Goal: Navigation & Orientation: Find specific page/section

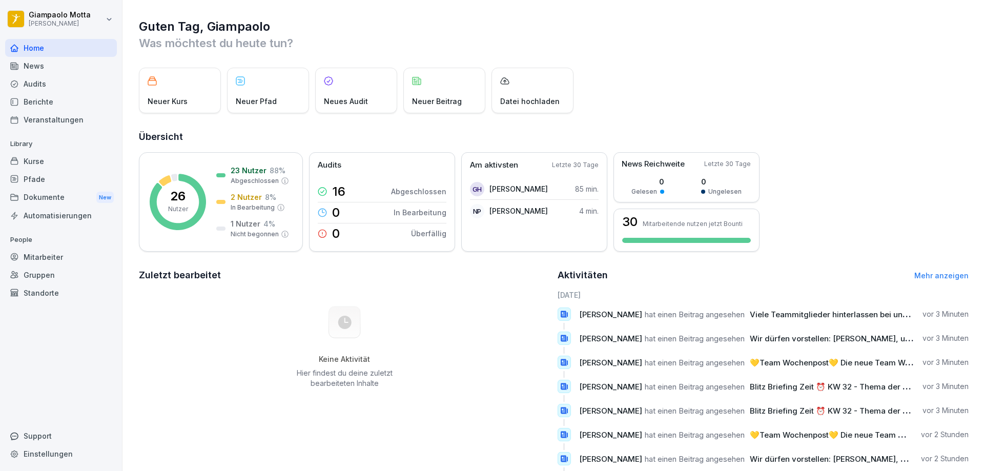
scroll to position [53, 0]
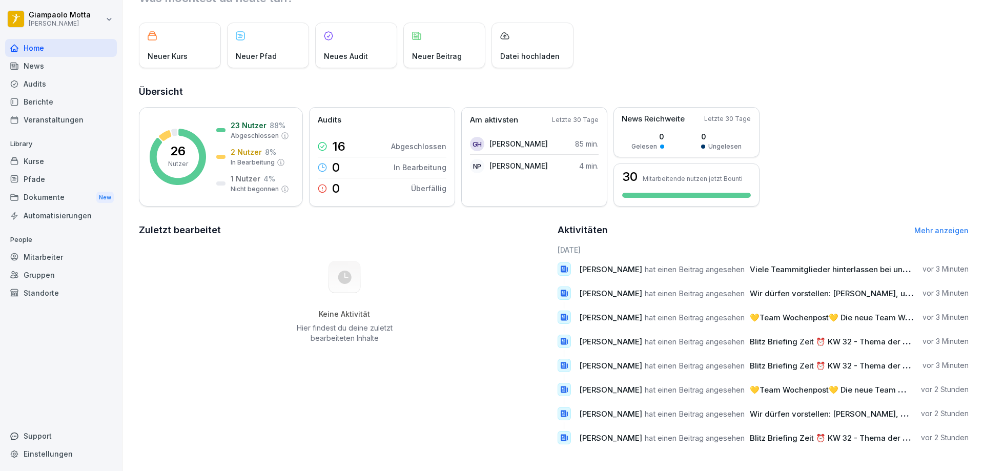
click at [793, 264] on span "Viele Teammitglieder hinterlassen bei unseren Gästen einen bleibenden Eindruck.…" at bounding box center [940, 269] width 383 height 10
click at [891, 264] on span "Viele Teammitglieder hinterlassen bei unseren Gästen einen bleibenden Eindruck.…" at bounding box center [940, 269] width 383 height 10
click at [922, 228] on div "Aktivitäten Mehr anzeigen" at bounding box center [762, 230] width 411 height 14
click at [926, 226] on link "Mehr anzeigen" at bounding box center [941, 230] width 54 height 9
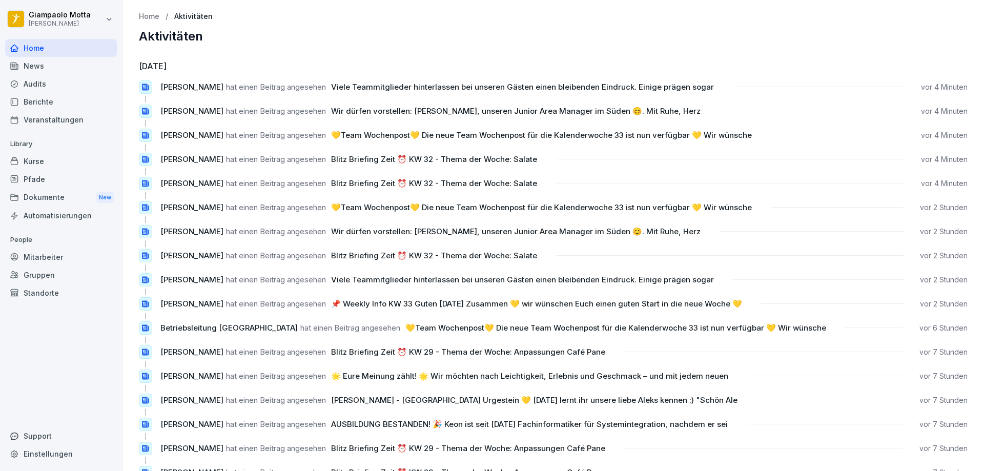
click at [44, 68] on div "News" at bounding box center [61, 66] width 112 height 18
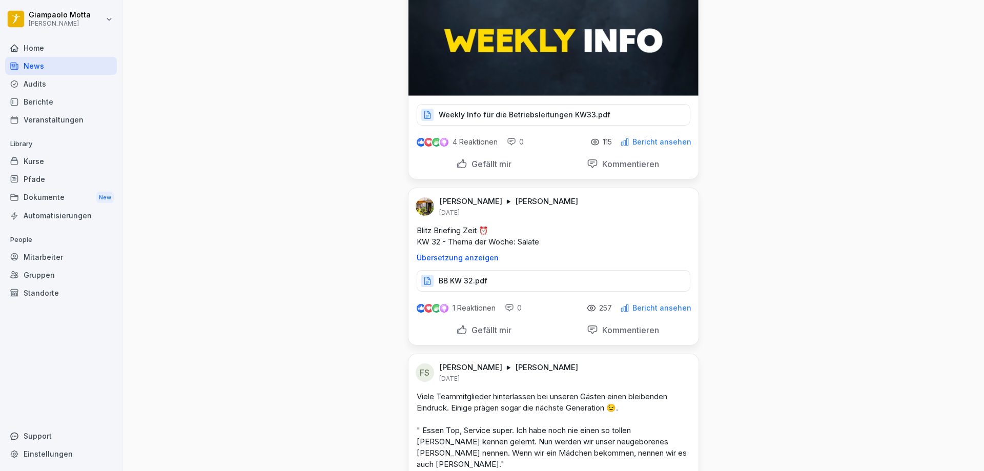
scroll to position [563, 0]
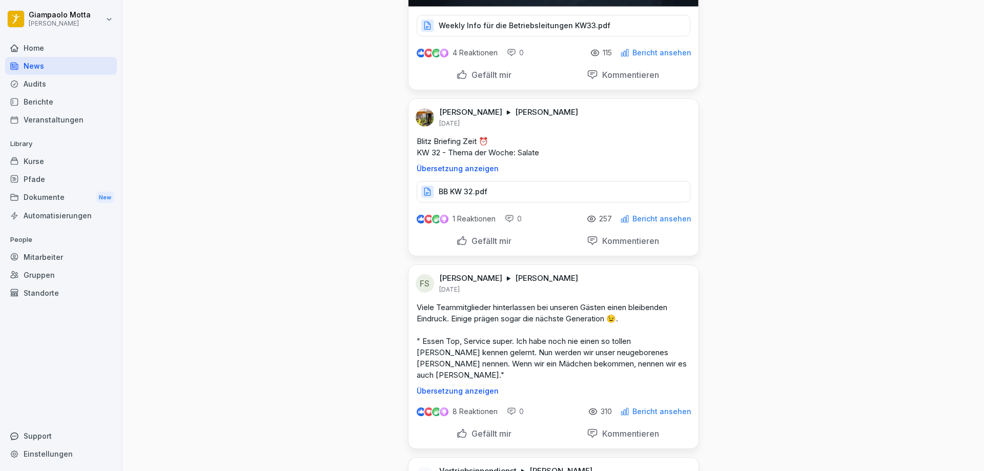
click at [71, 200] on div "Dokumente New" at bounding box center [61, 197] width 112 height 19
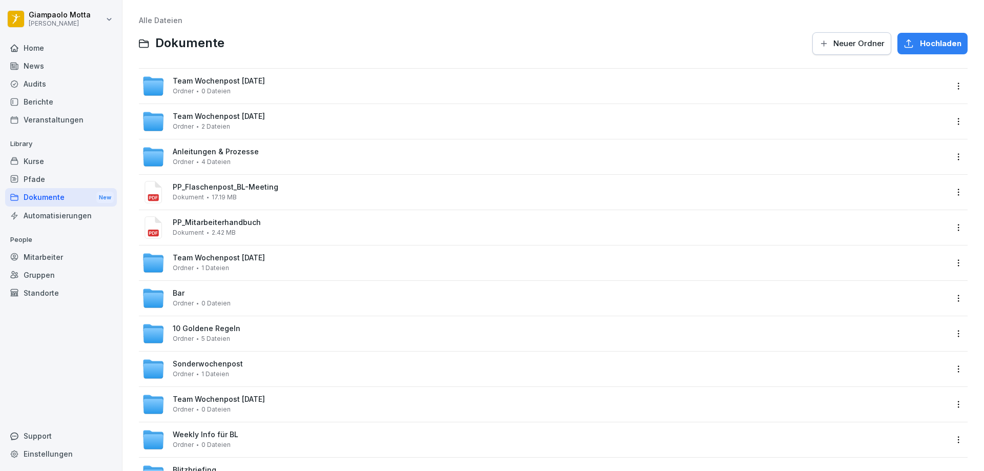
click at [69, 50] on div "Home" at bounding box center [61, 48] width 112 height 18
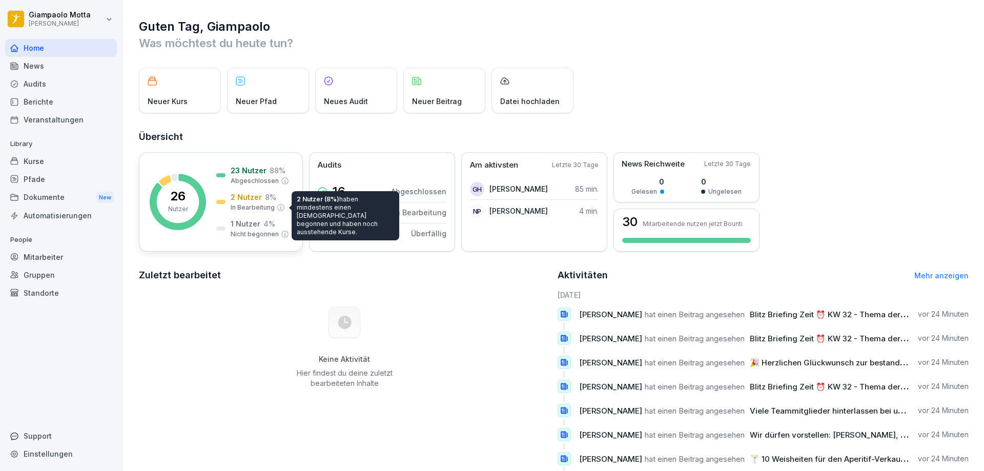
click at [255, 208] on p "In Bearbeitung" at bounding box center [253, 207] width 44 height 9
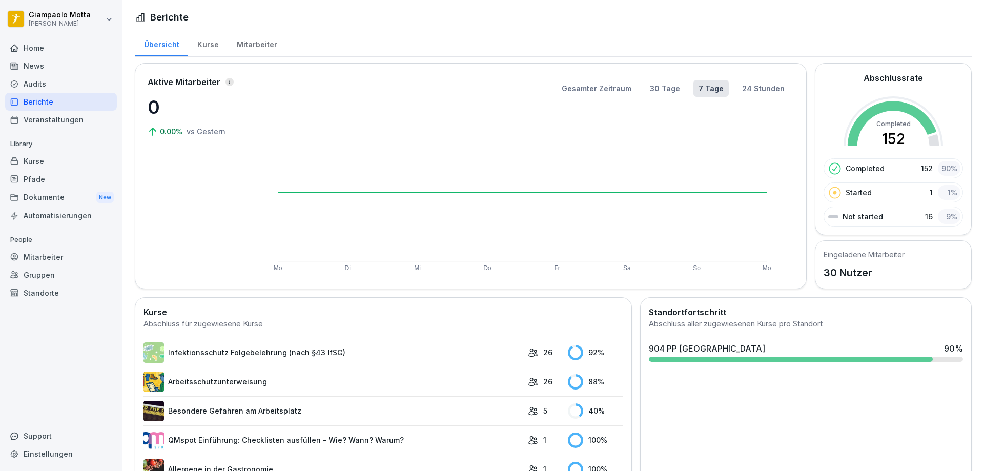
click at [66, 80] on div "Audits" at bounding box center [61, 84] width 112 height 18
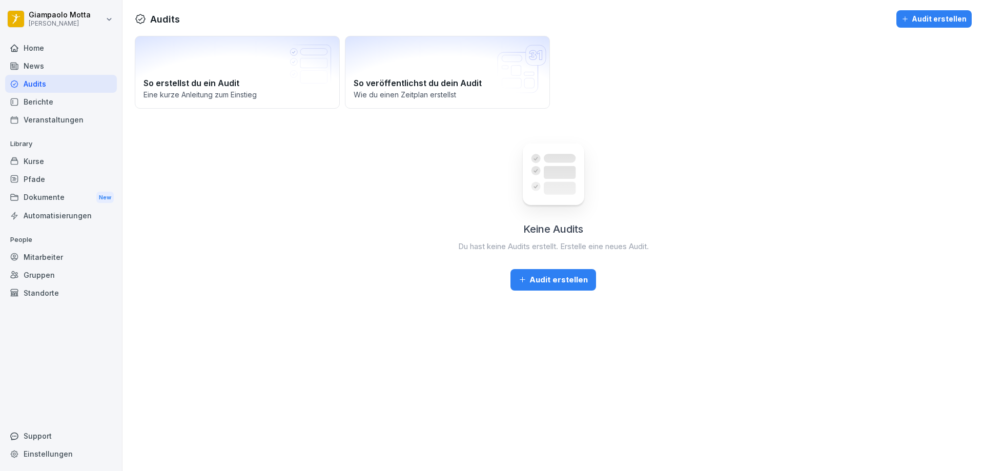
click at [38, 65] on div "News" at bounding box center [61, 66] width 112 height 18
